Goal: Task Accomplishment & Management: Use online tool/utility

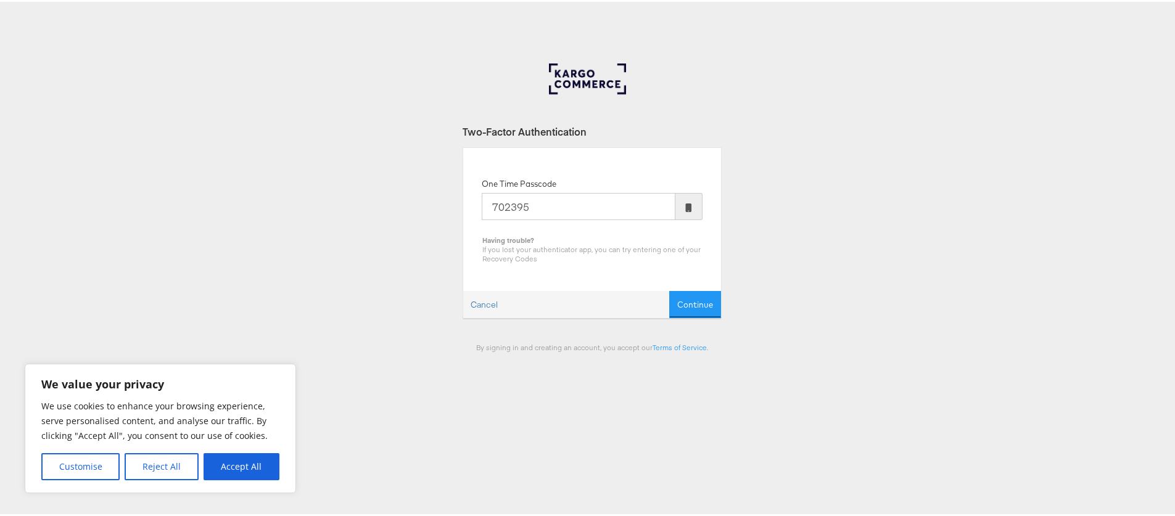
type input "702395"
click at [669, 289] on button "Continue" at bounding box center [695, 303] width 52 height 28
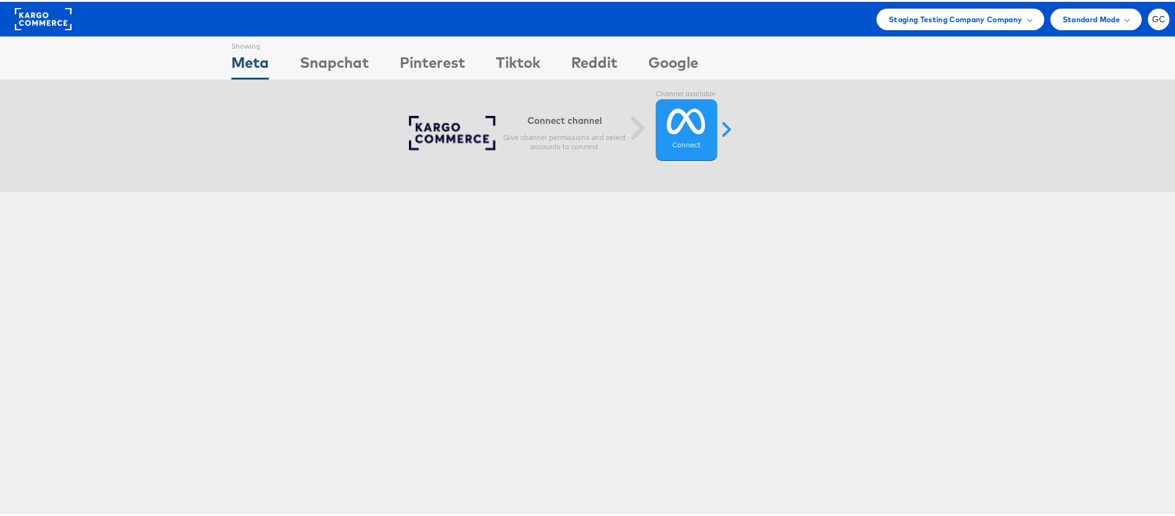
click at [57, 18] on rect at bounding box center [43, 17] width 57 height 22
click at [680, 128] on icon at bounding box center [686, 119] width 39 height 31
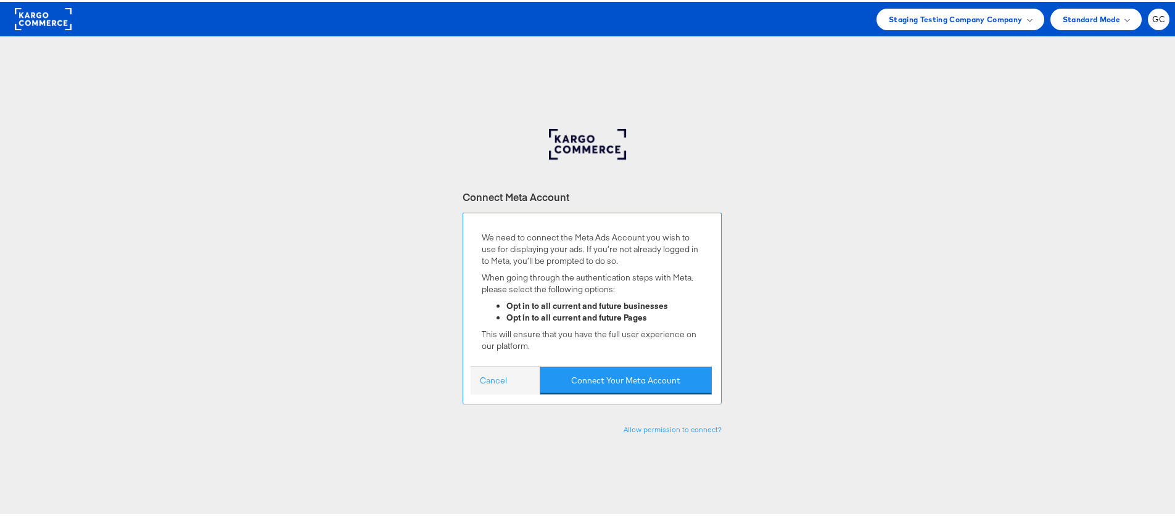
scroll to position [15, 0]
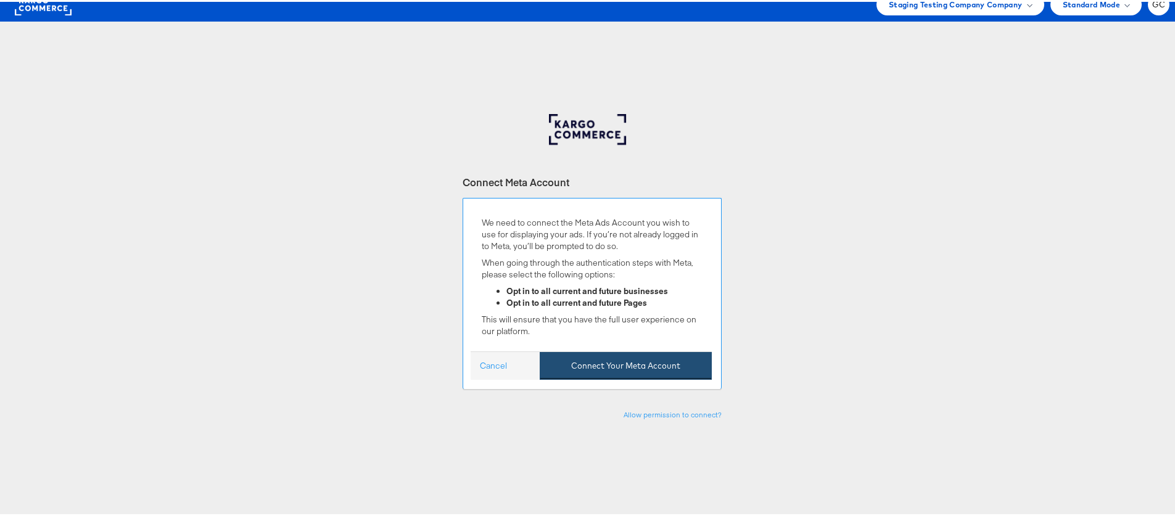
click at [652, 364] on button "Connect Your Meta Account" at bounding box center [626, 364] width 172 height 28
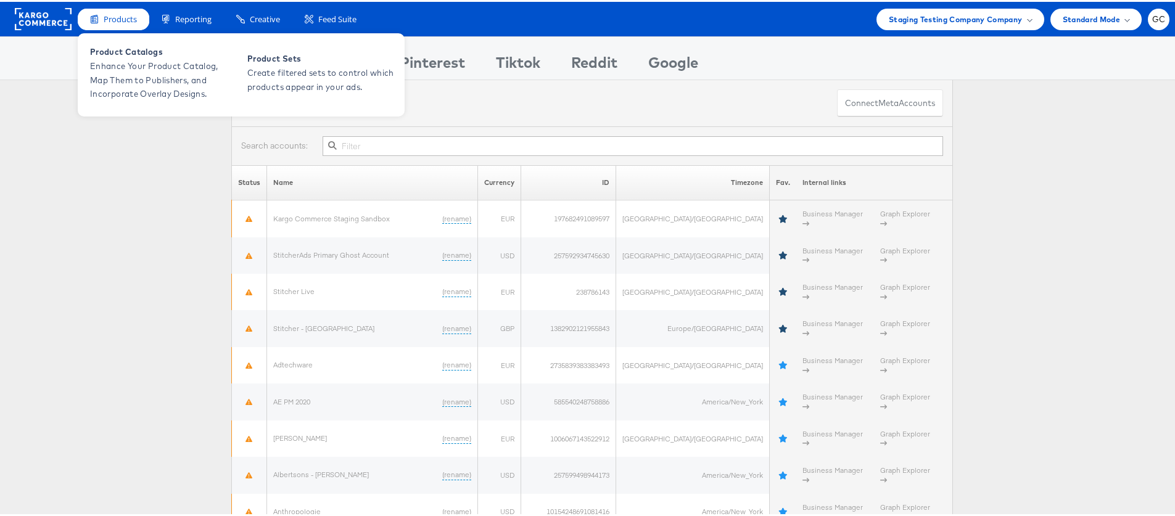
click at [118, 13] on span "Products" at bounding box center [120, 18] width 33 height 12
click at [127, 53] on span "Product Catalogs" at bounding box center [164, 50] width 148 height 14
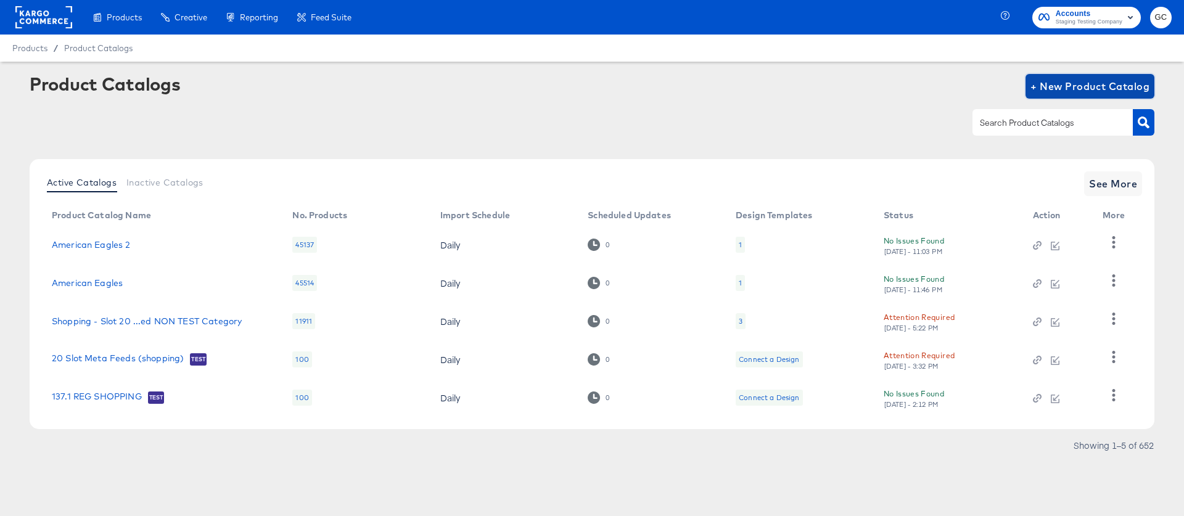
click at [1077, 85] on span "+ New Product Catalog" at bounding box center [1089, 86] width 119 height 17
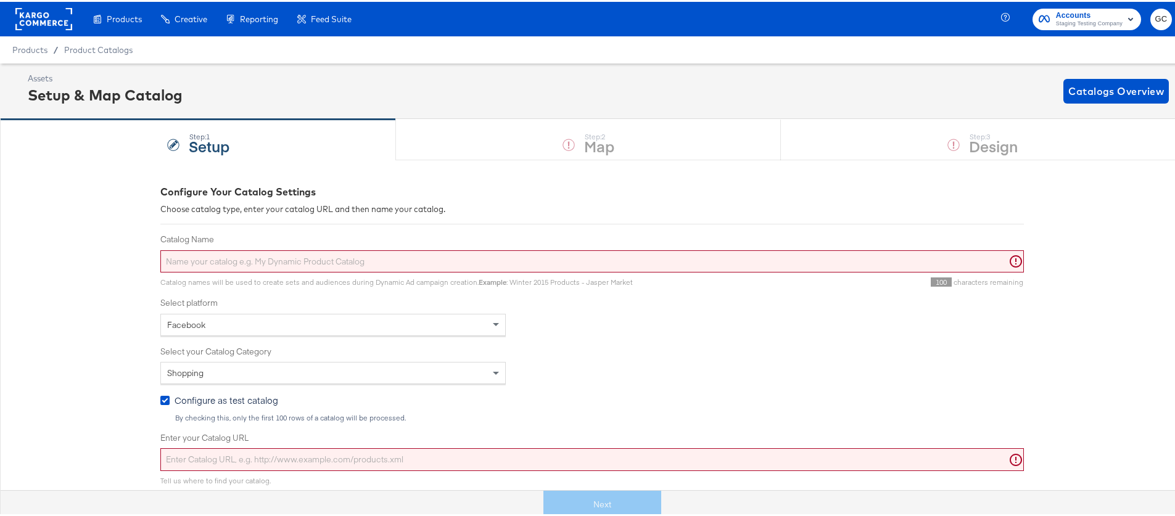
click at [516, 257] on input "Catalog Name" at bounding box center [591, 260] width 863 height 23
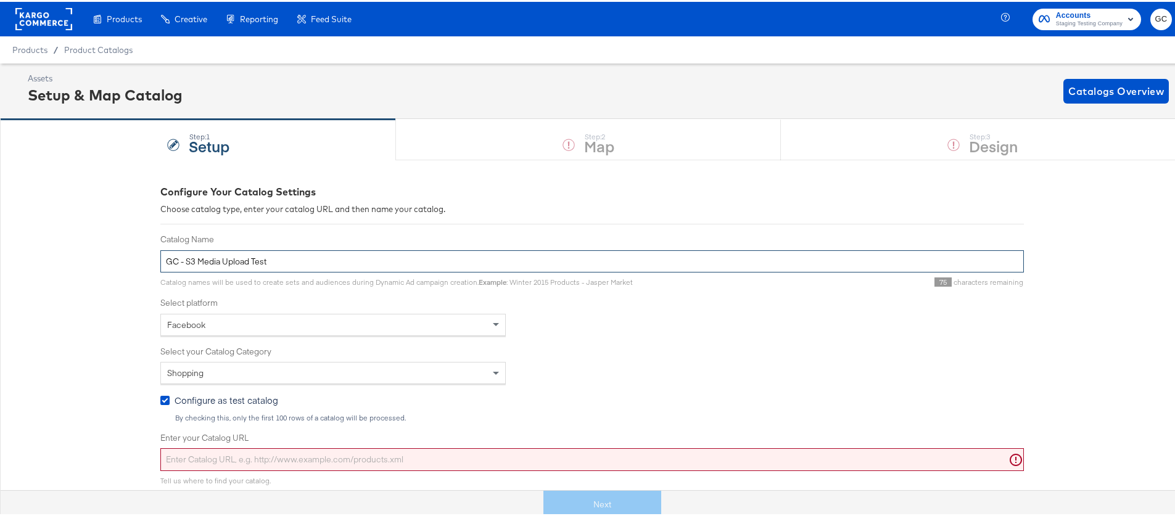
type input "GC - S3 Media Upload Test"
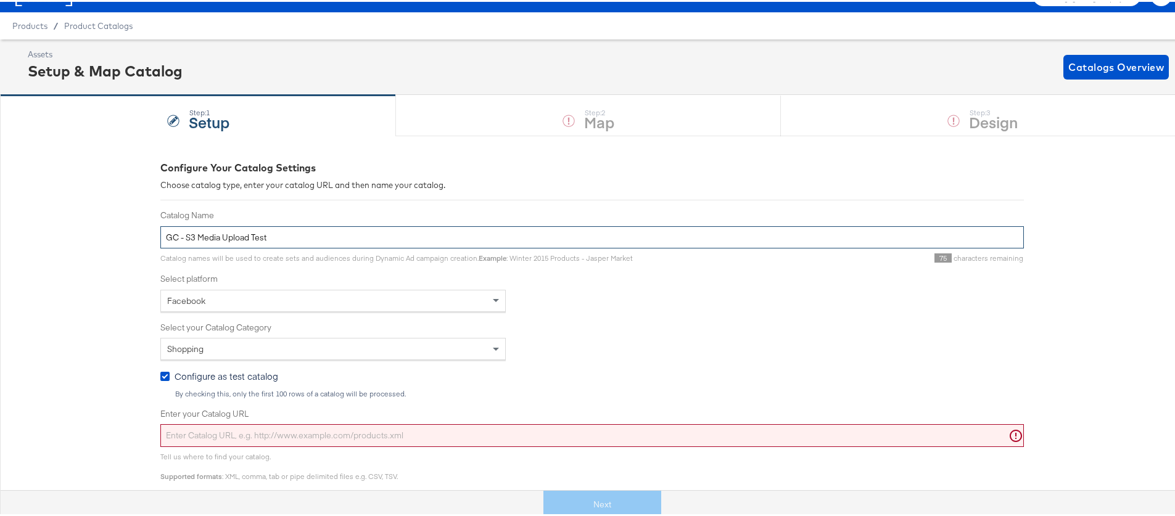
scroll to position [62, 0]
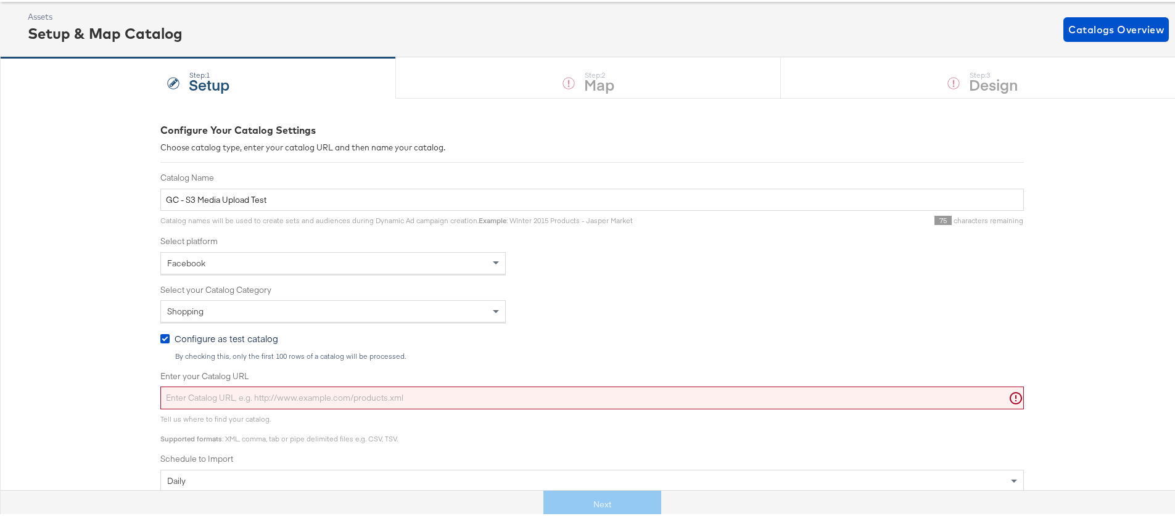
click at [346, 393] on input "Enter your Catalog URL" at bounding box center [591, 396] width 863 height 23
paste input "[URL][DOMAIN_NAME]"
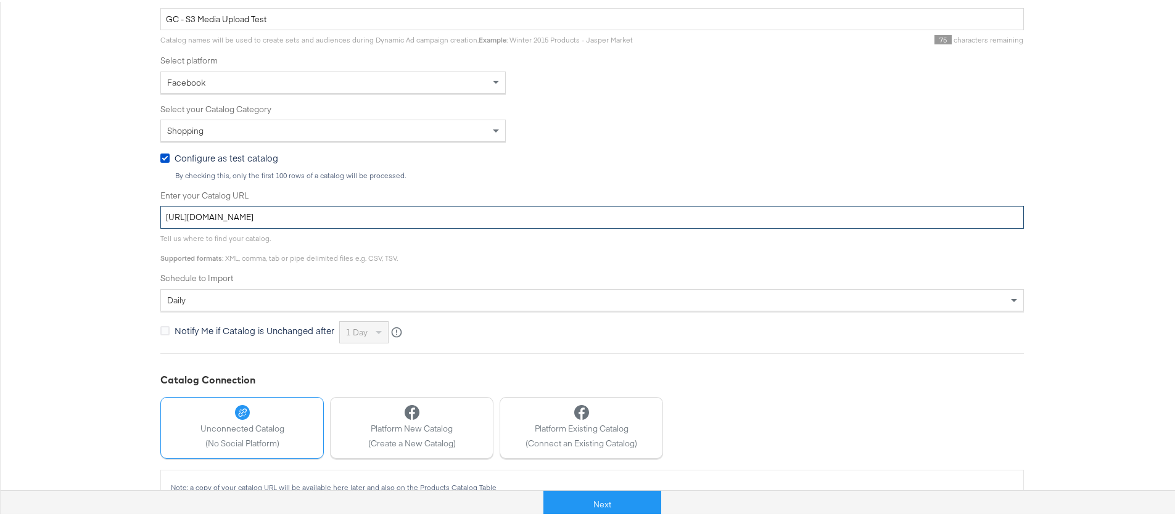
scroll to position [269, 0]
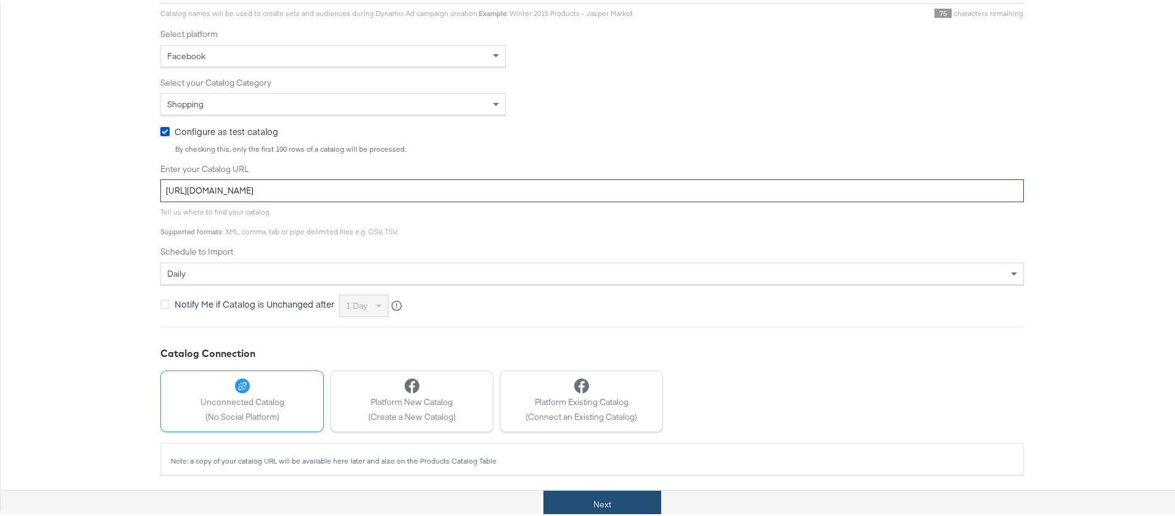
type input "[URL][DOMAIN_NAME]"
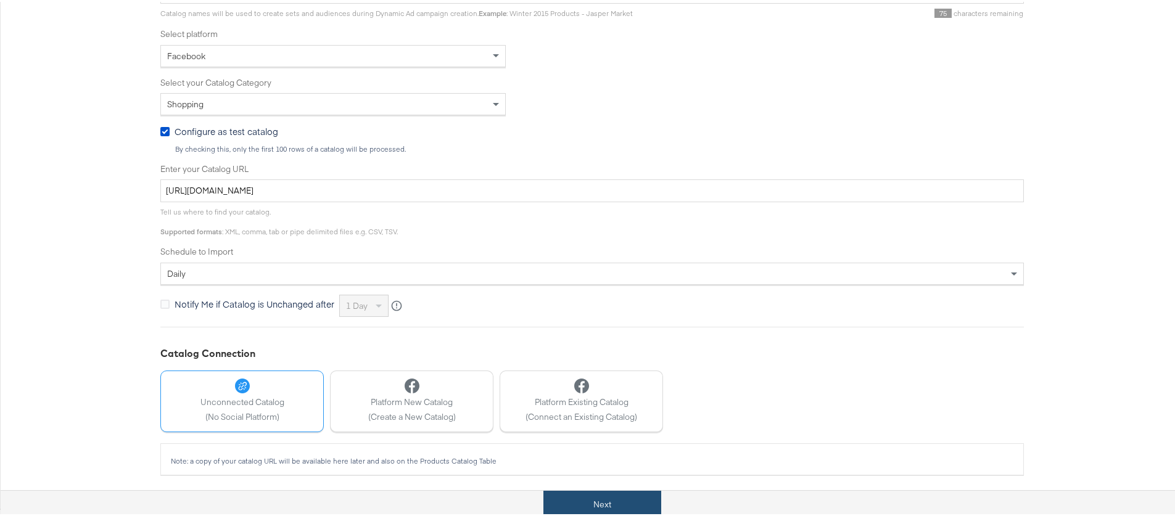
click at [607, 499] on button "Next" at bounding box center [602, 503] width 118 height 28
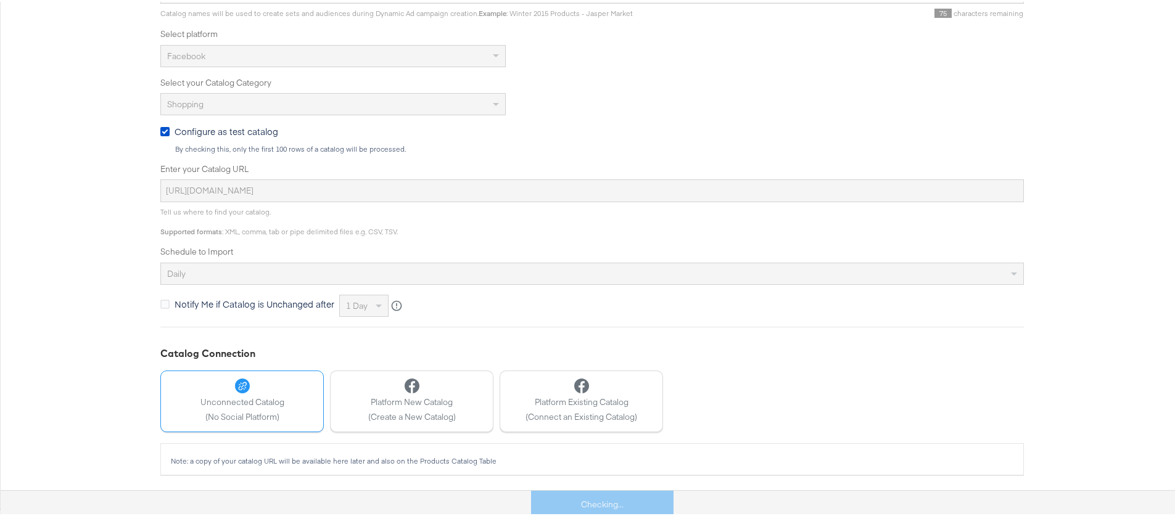
scroll to position [0, 0]
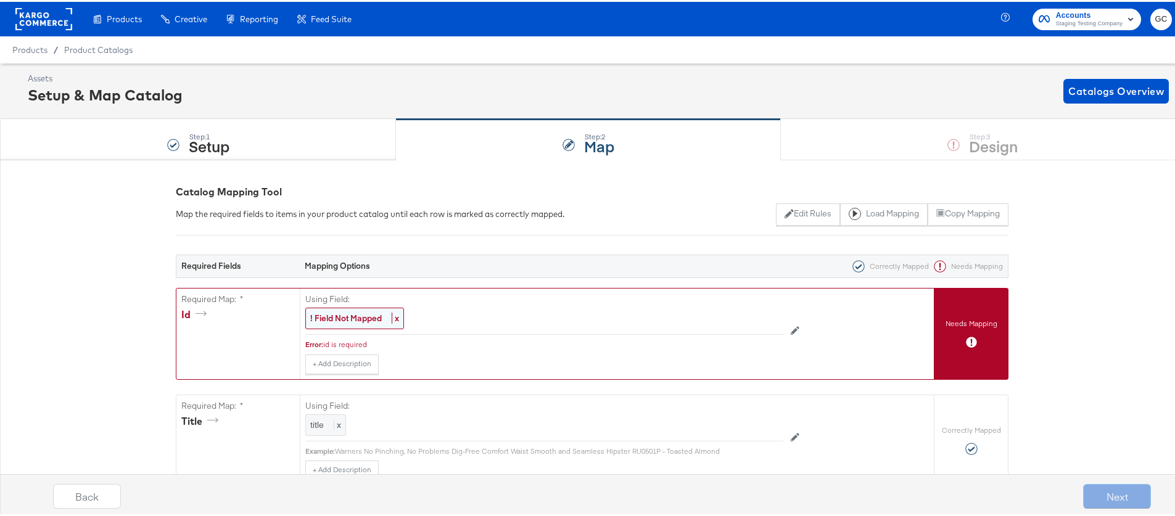
click at [366, 319] on strong "! Field Not Mapped" at bounding box center [346, 316] width 72 height 11
click at [376, 321] on div "Select..." at bounding box center [516, 316] width 421 height 21
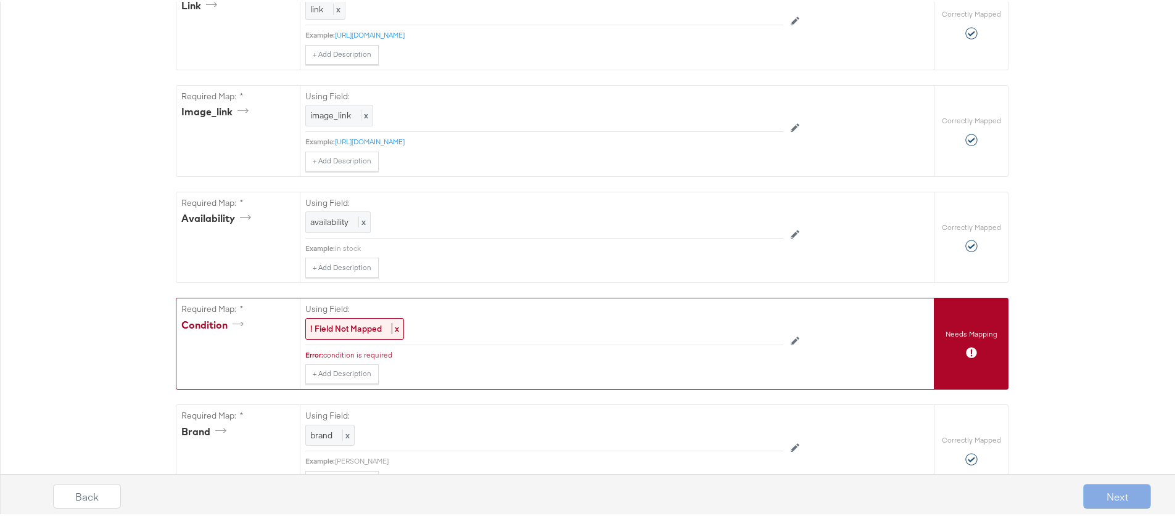
scroll to position [804, 0]
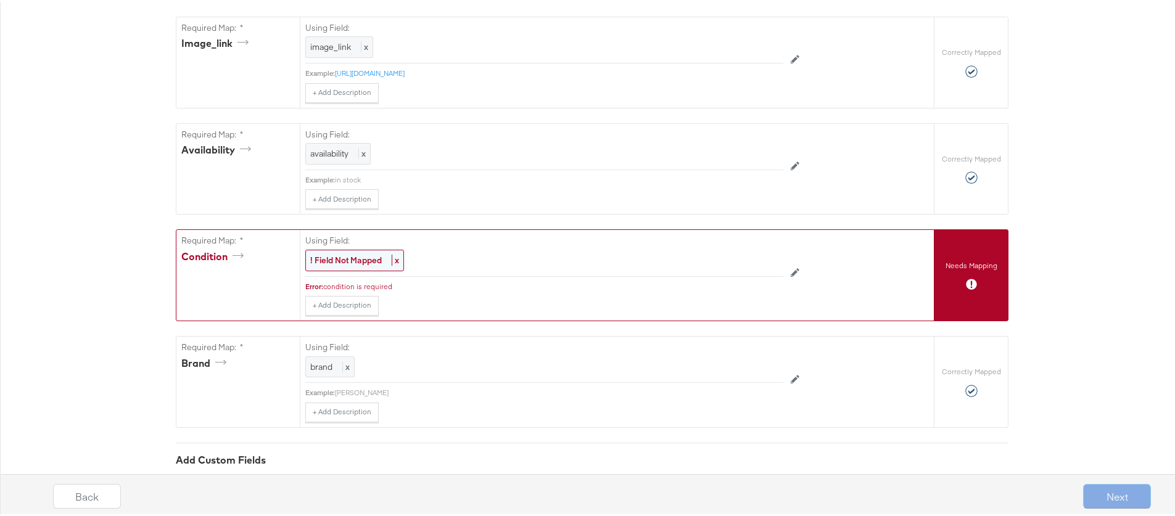
click at [357, 264] on strong "! Field Not Mapped" at bounding box center [346, 258] width 72 height 11
click at [372, 269] on div "Select..." at bounding box center [516, 259] width 421 height 21
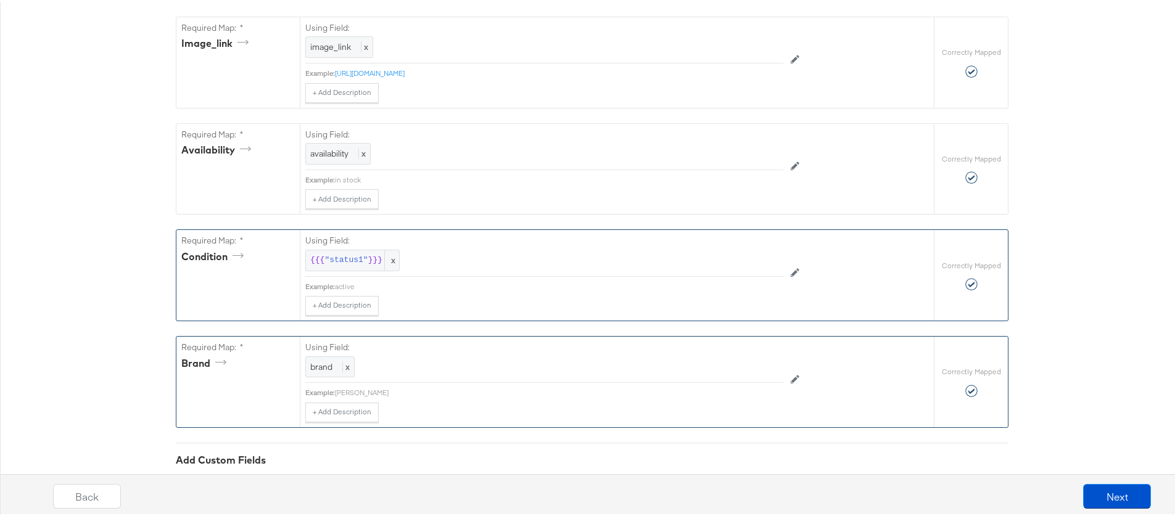
scroll to position [916, 0]
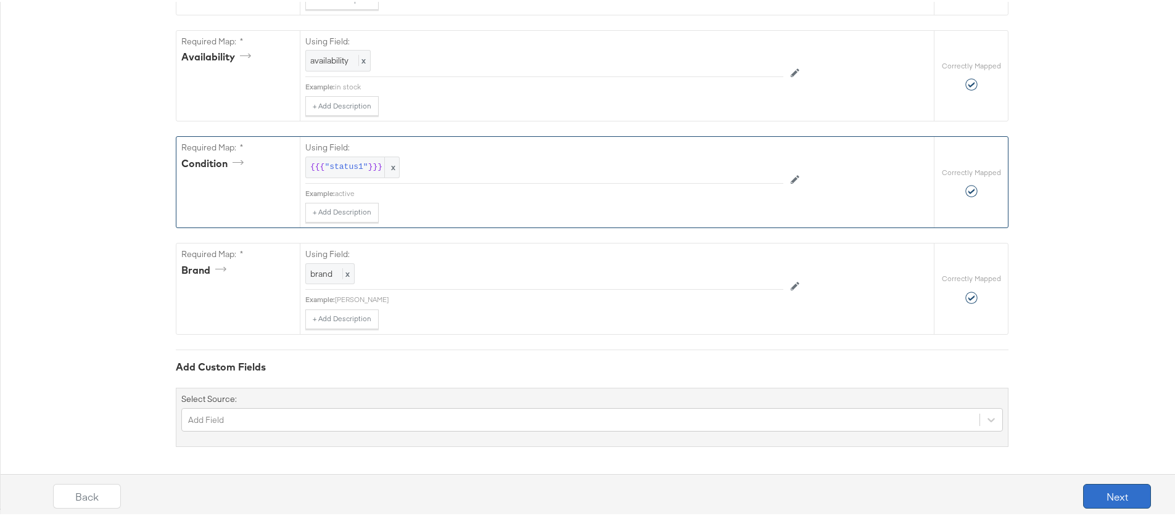
click at [1118, 495] on button "Next" at bounding box center [1117, 494] width 68 height 25
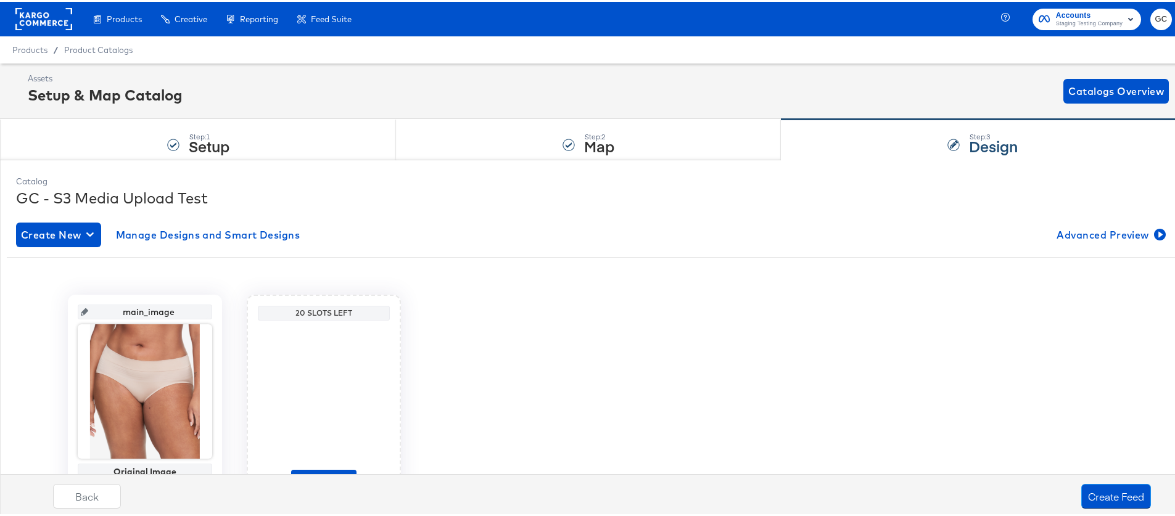
scroll to position [72, 0]
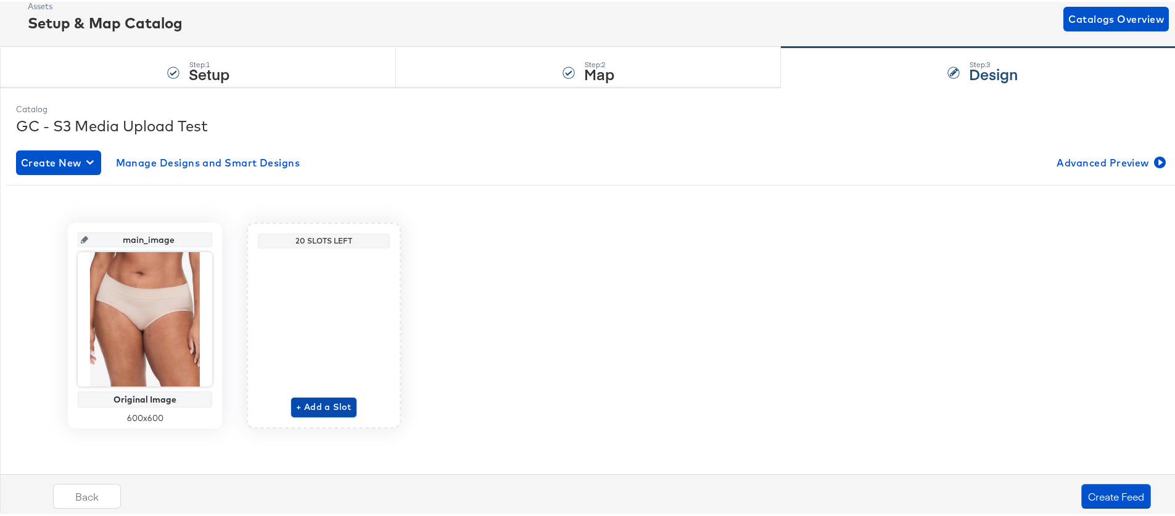
click at [336, 409] on span "+ Add a Slot" at bounding box center [323, 405] width 55 height 15
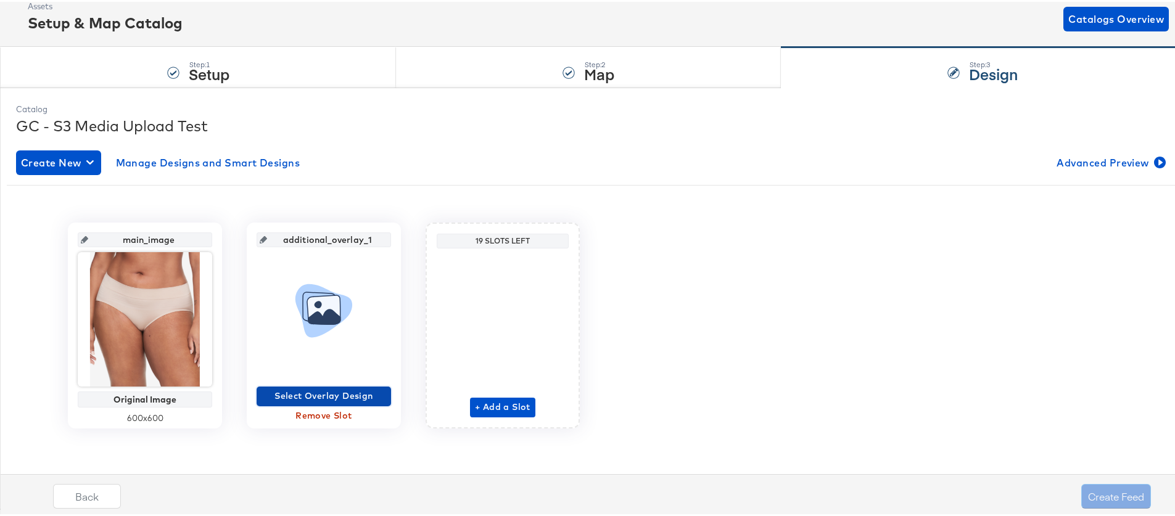
click at [343, 395] on span "Select Overlay Design" at bounding box center [323, 394] width 125 height 15
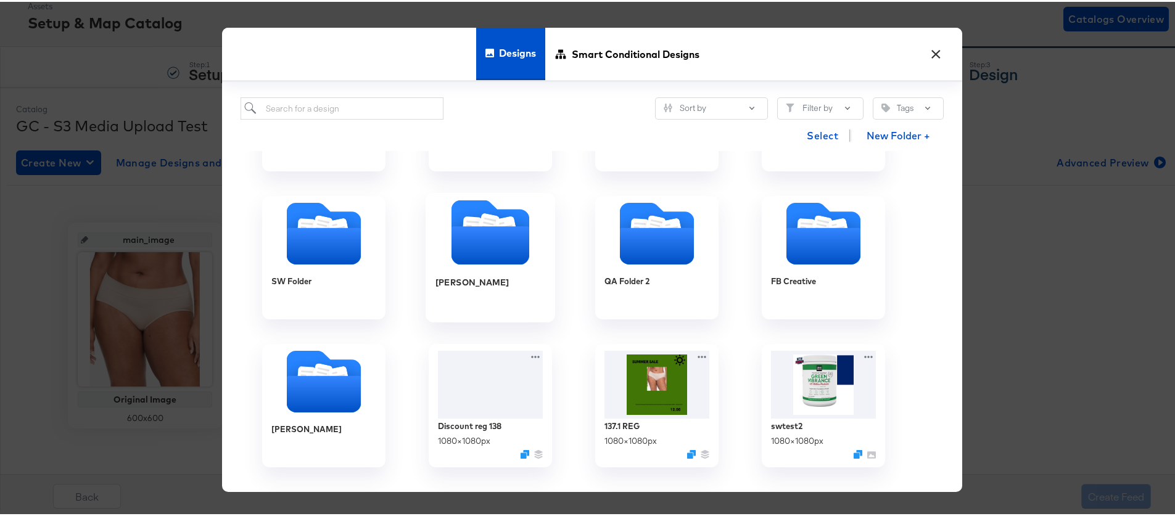
scroll to position [20, 0]
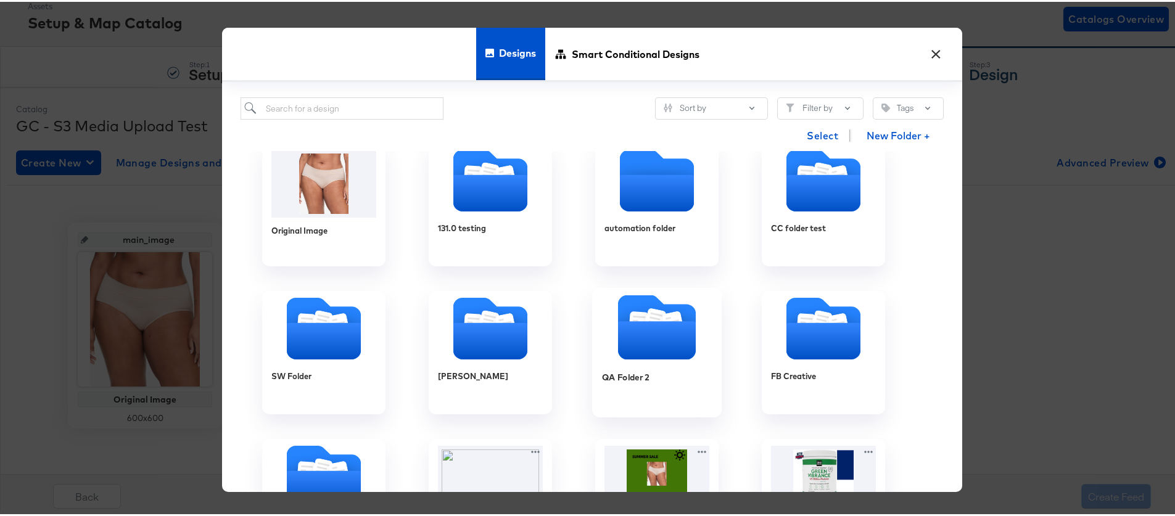
click at [655, 322] on icon "Folder" at bounding box center [657, 338] width 78 height 38
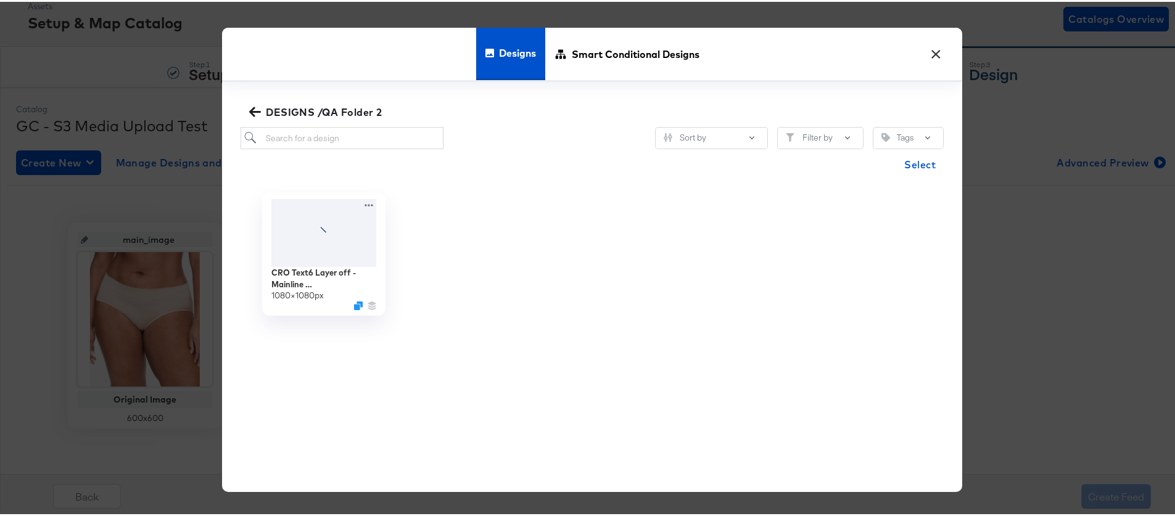
click at [254, 108] on icon "button" at bounding box center [255, 110] width 12 height 12
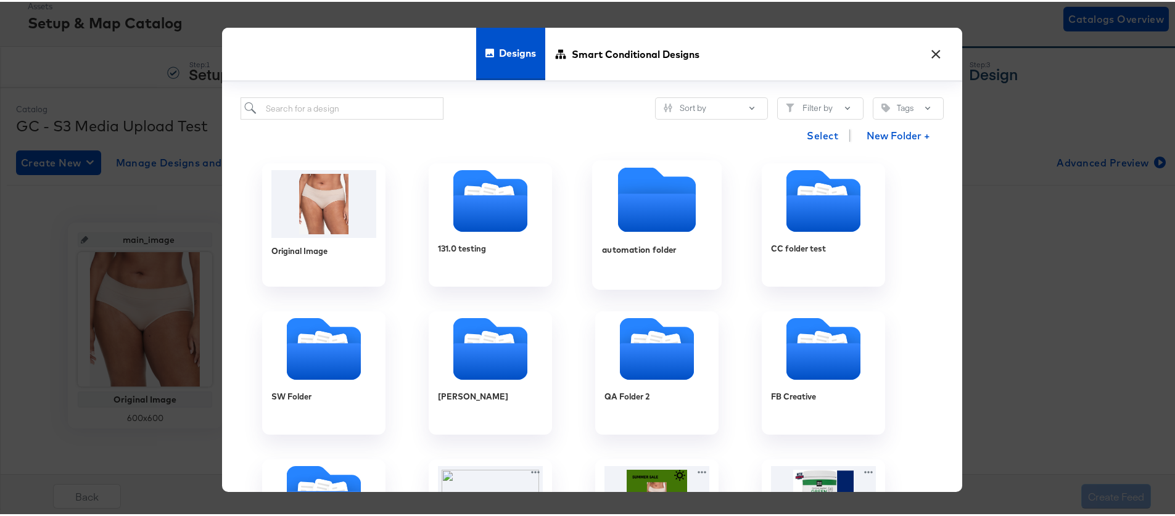
click at [642, 231] on div at bounding box center [656, 200] width 129 height 68
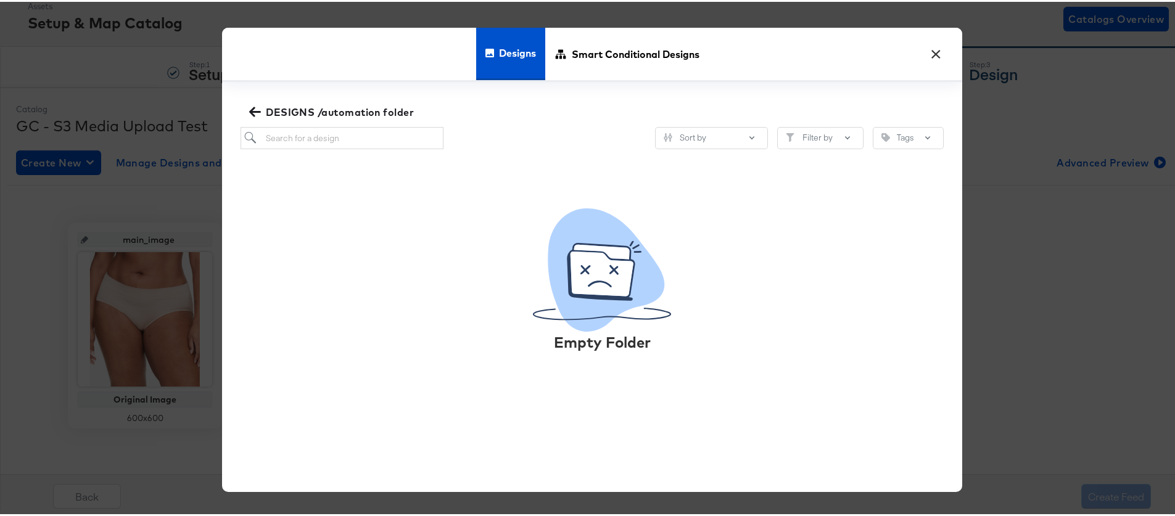
click at [250, 109] on icon "button" at bounding box center [255, 110] width 12 height 12
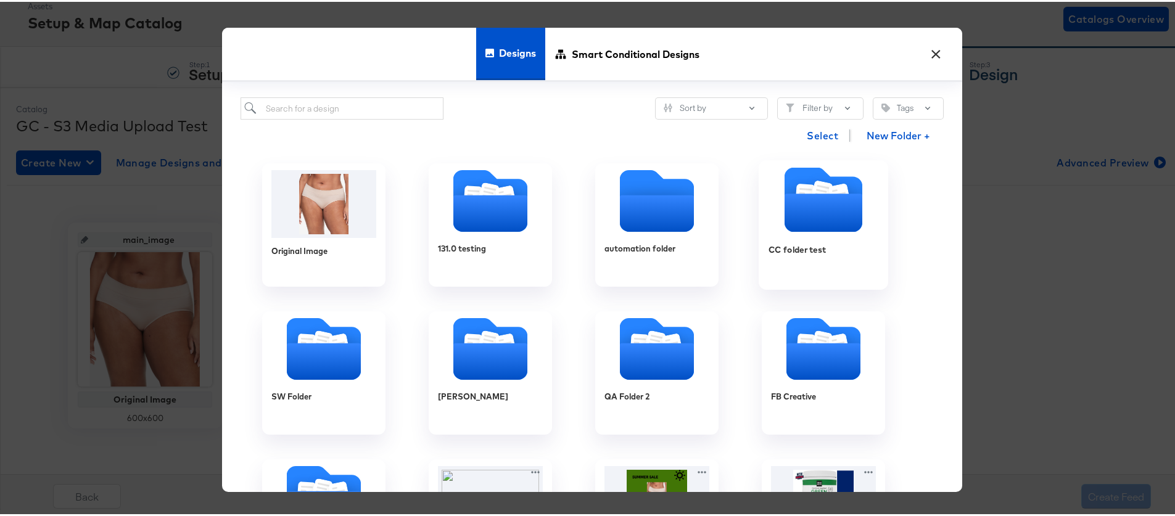
click at [836, 211] on icon "Folder" at bounding box center [823, 211] width 78 height 38
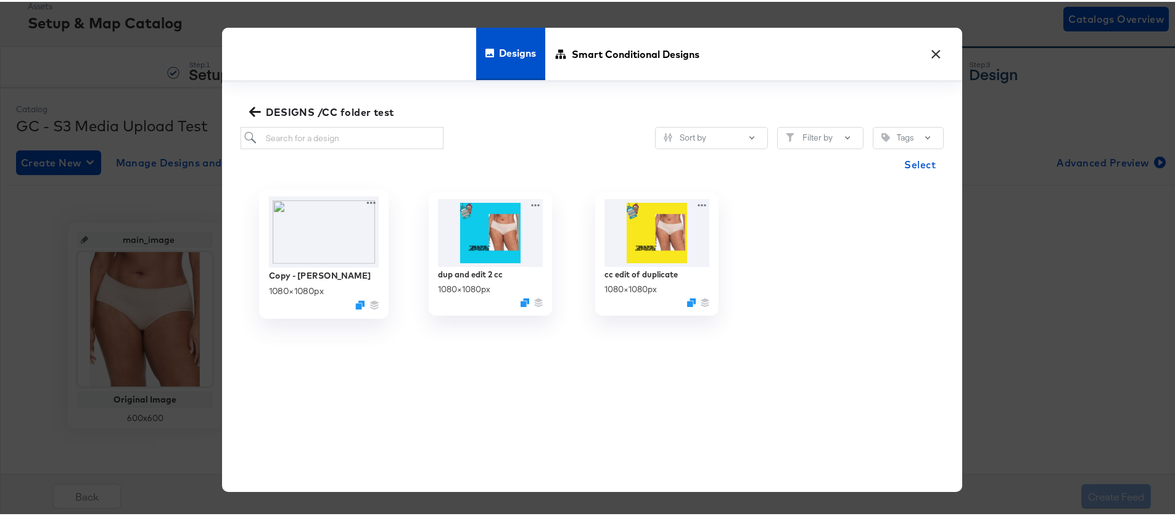
click at [343, 250] on img at bounding box center [324, 230] width 110 height 71
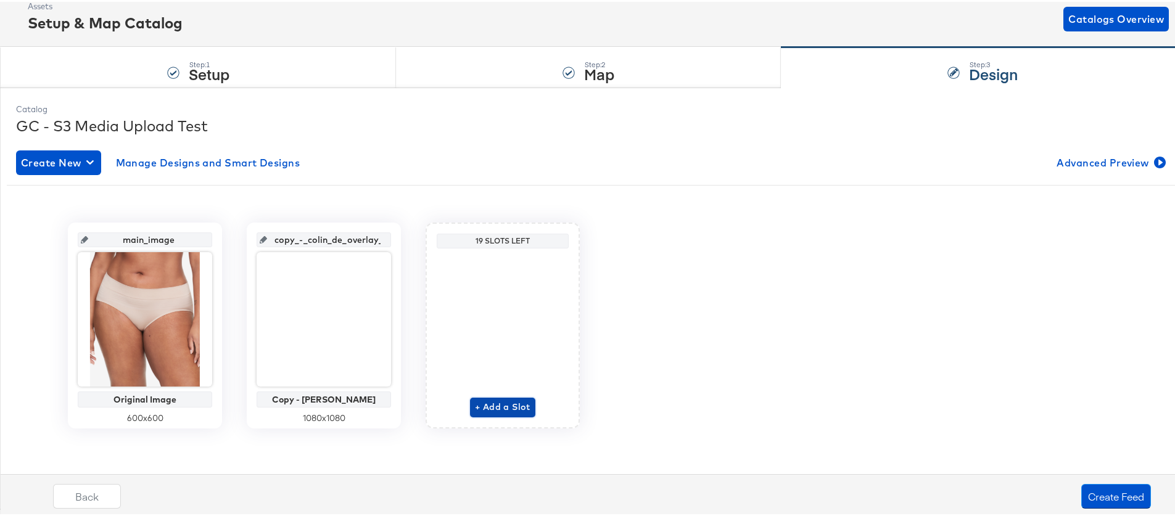
click at [510, 403] on span "+ Add a Slot" at bounding box center [502, 405] width 55 height 15
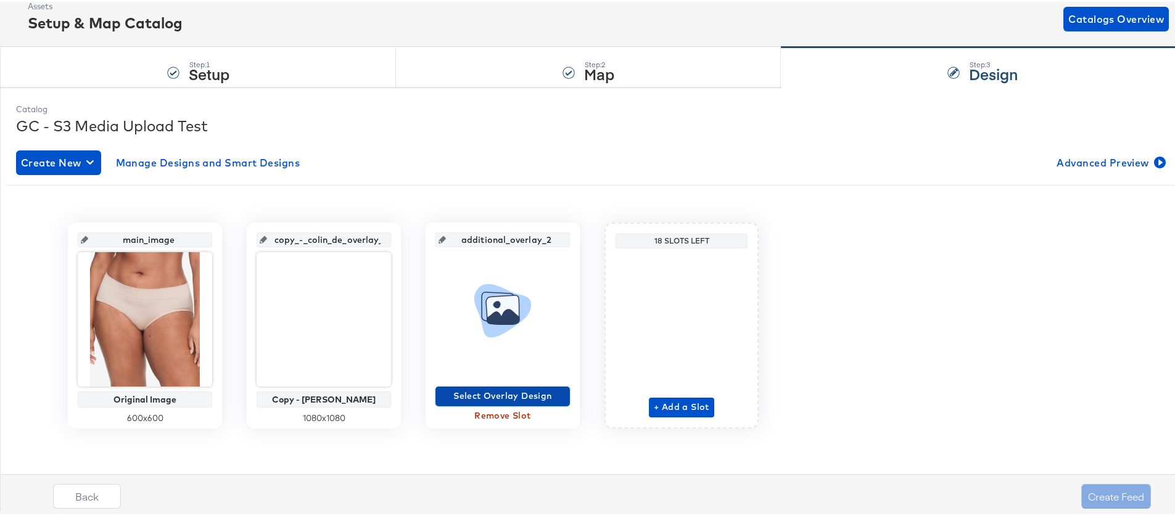
click at [509, 389] on span "Select Overlay Design" at bounding box center [502, 394] width 125 height 15
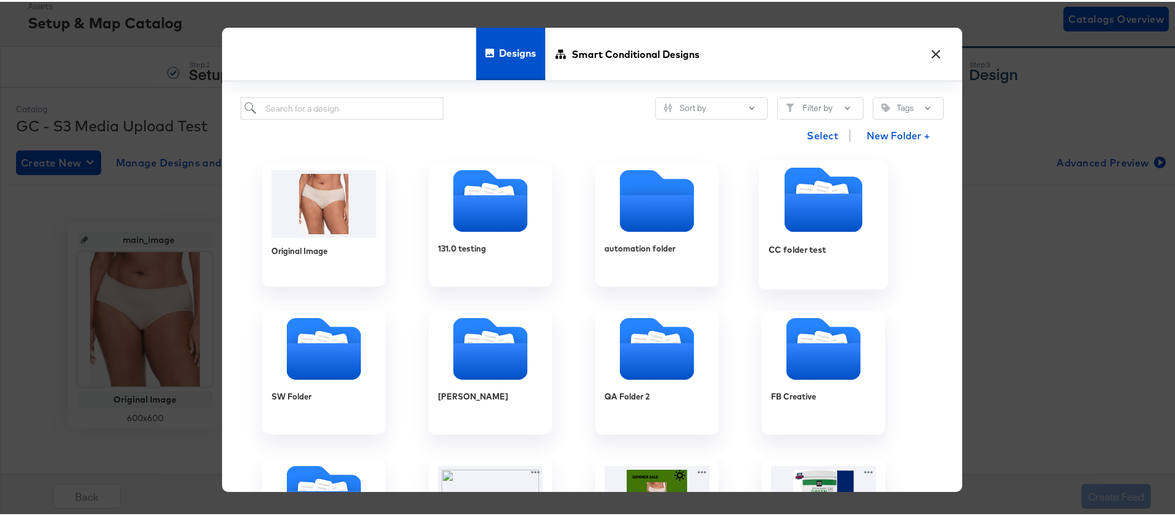
click at [809, 217] on icon "Folder" at bounding box center [823, 211] width 78 height 38
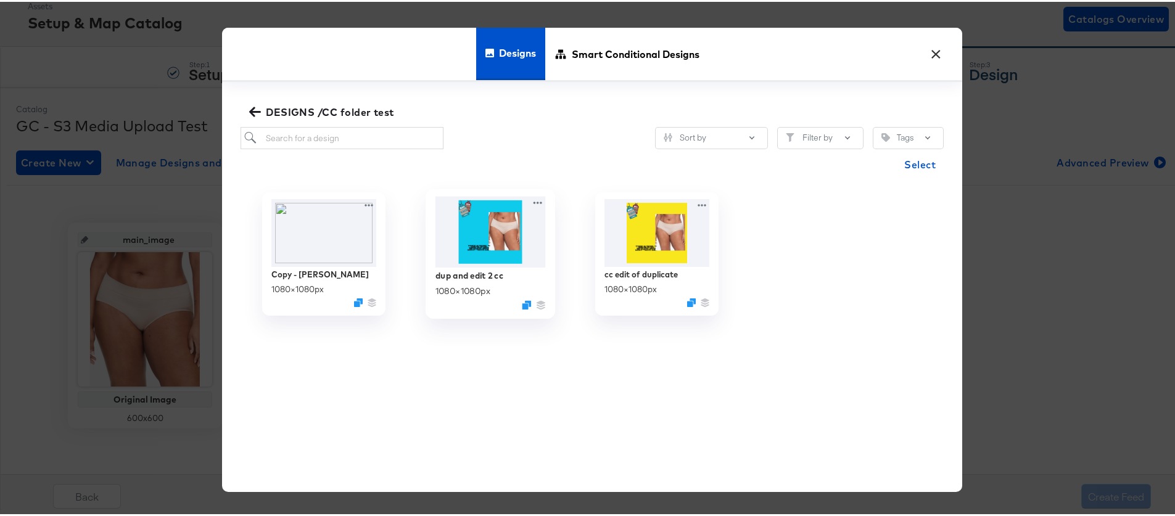
click at [494, 243] on img at bounding box center [490, 230] width 110 height 71
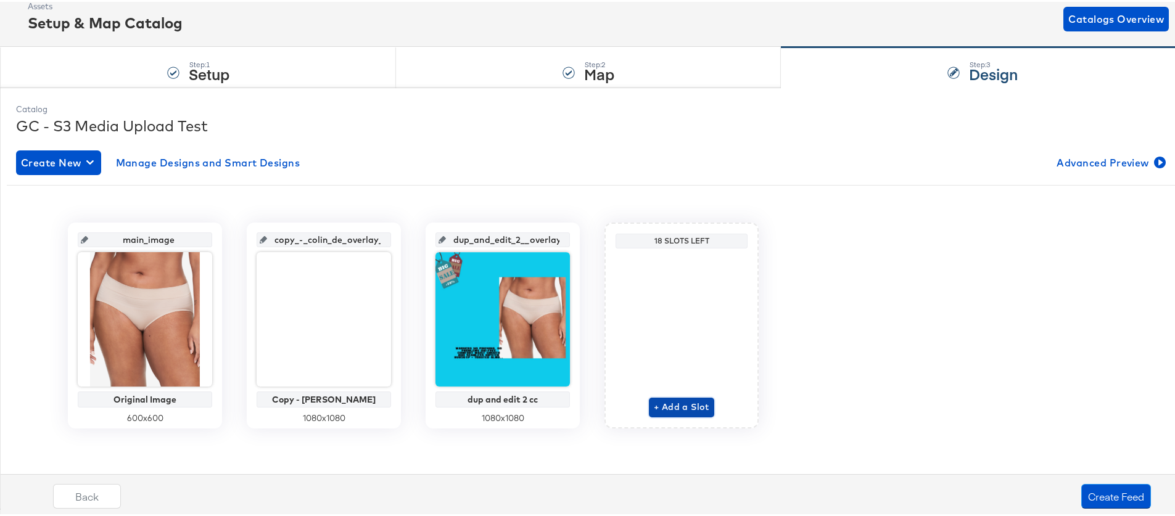
click at [683, 406] on span "+ Add a Slot" at bounding box center [681, 405] width 55 height 15
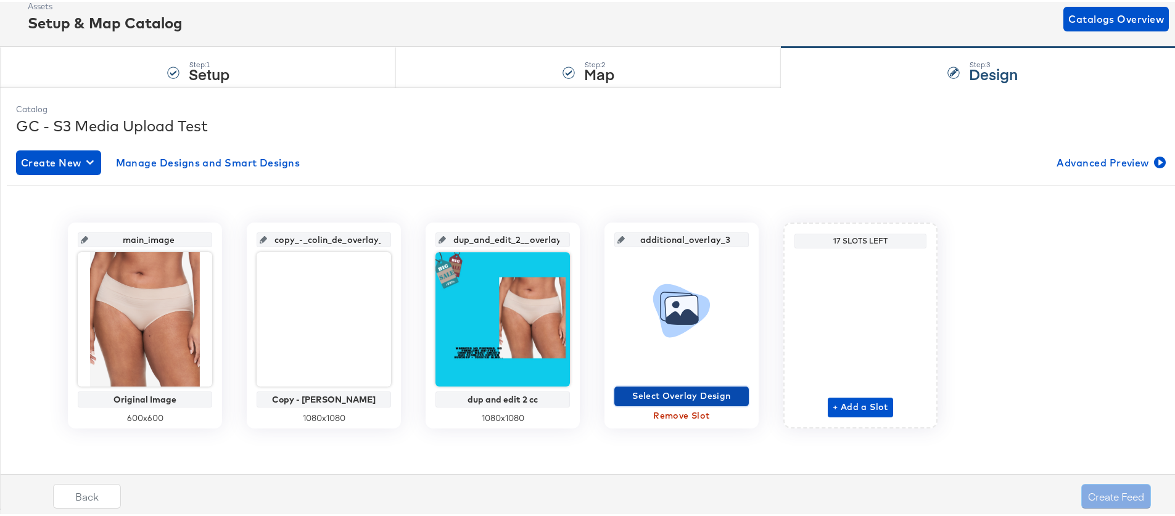
click at [682, 392] on span "Select Overlay Design" at bounding box center [681, 394] width 125 height 15
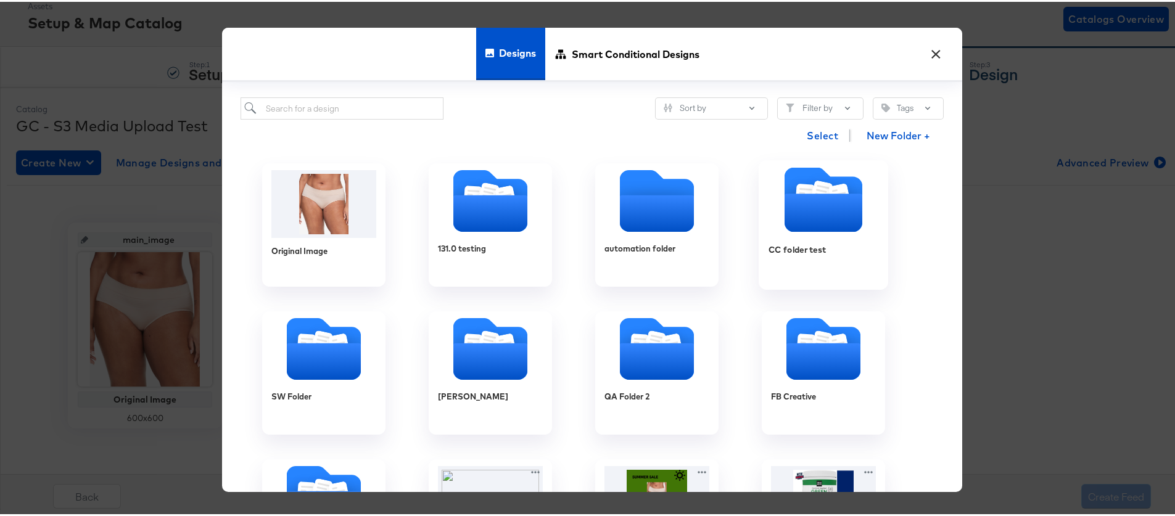
click at [807, 227] on icon "Folder" at bounding box center [823, 211] width 78 height 38
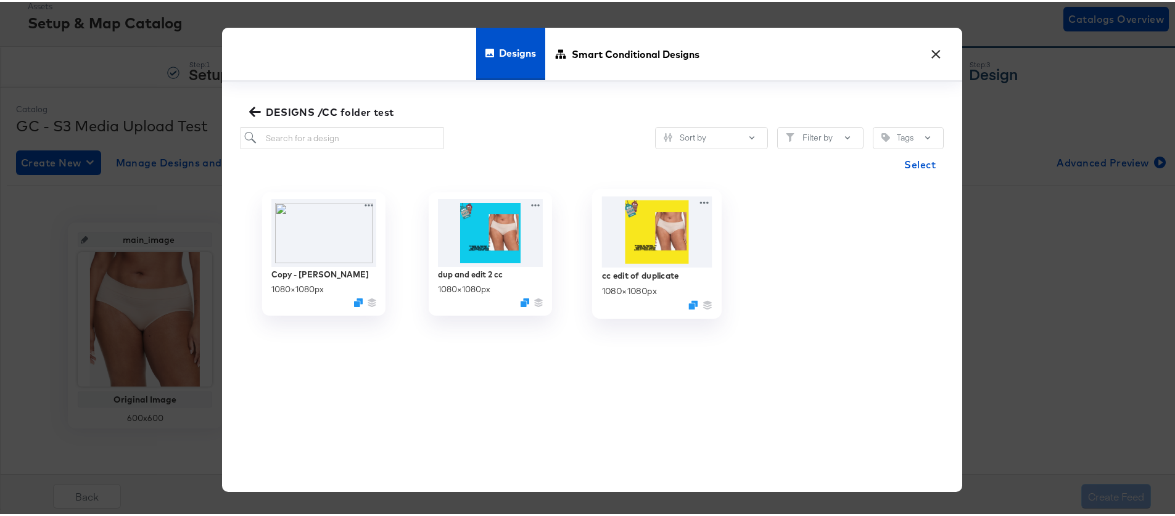
click at [666, 242] on img at bounding box center [657, 230] width 110 height 71
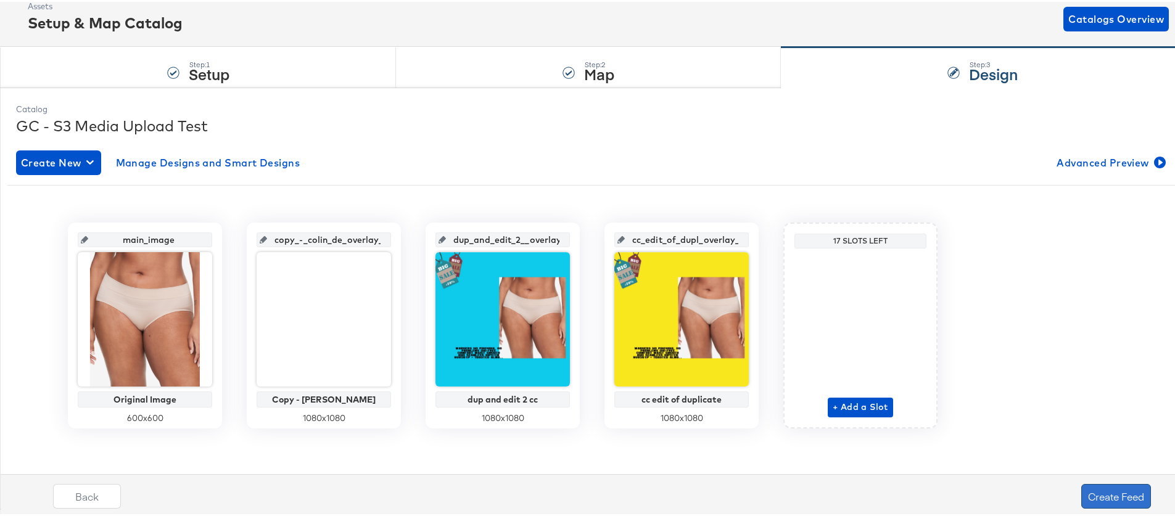
click at [1100, 490] on button "Create Feed" at bounding box center [1116, 494] width 70 height 25
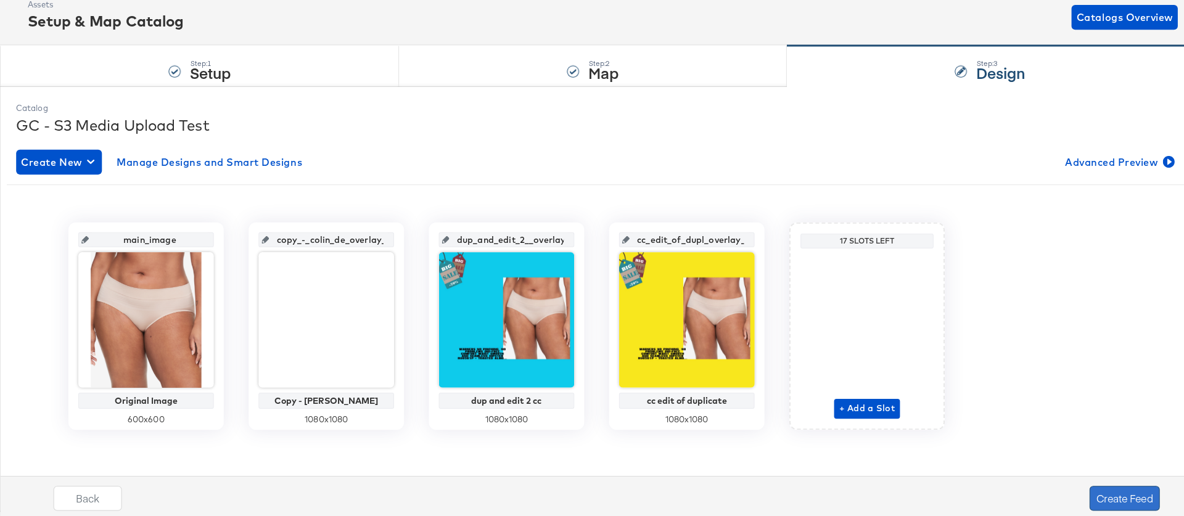
scroll to position [0, 0]
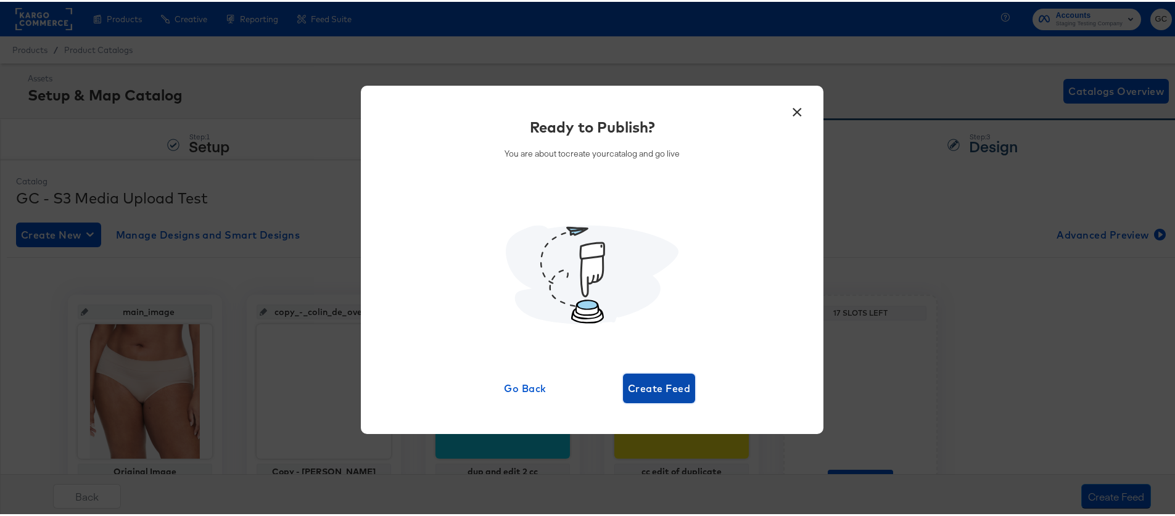
click at [665, 390] on span "Create Feed" at bounding box center [659, 386] width 62 height 17
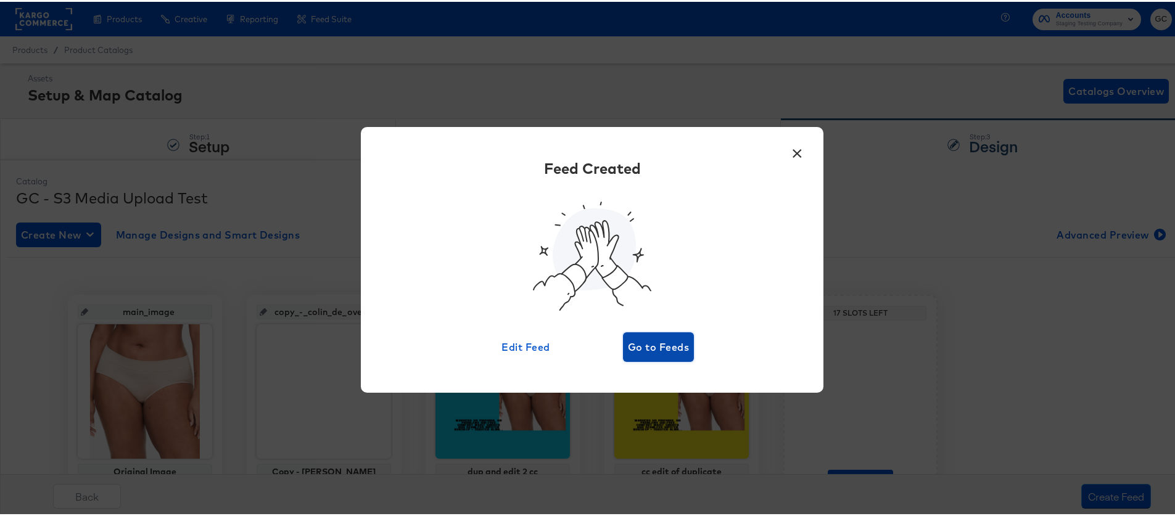
click at [664, 355] on button "Go to Feeds" at bounding box center [658, 346] width 71 height 30
